Goal: Obtain resource: Download file/media

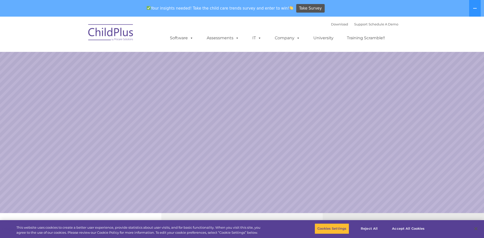
select select "MEDIUM"
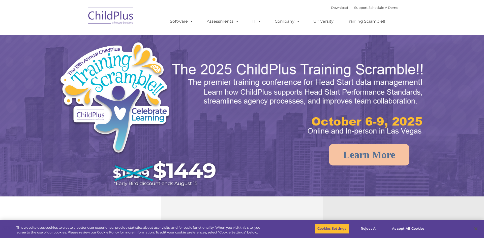
select select "MEDIUM"
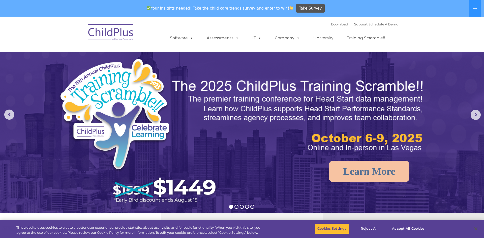
click at [110, 31] on img at bounding box center [111, 33] width 50 height 25
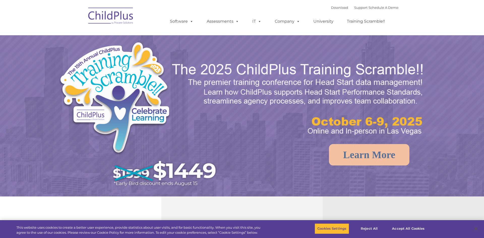
select select "MEDIUM"
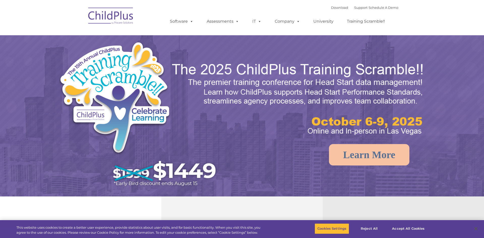
select select "MEDIUM"
click at [331, 8] on link "Download" at bounding box center [339, 8] width 17 height 4
